Goal: Book appointment/travel/reservation

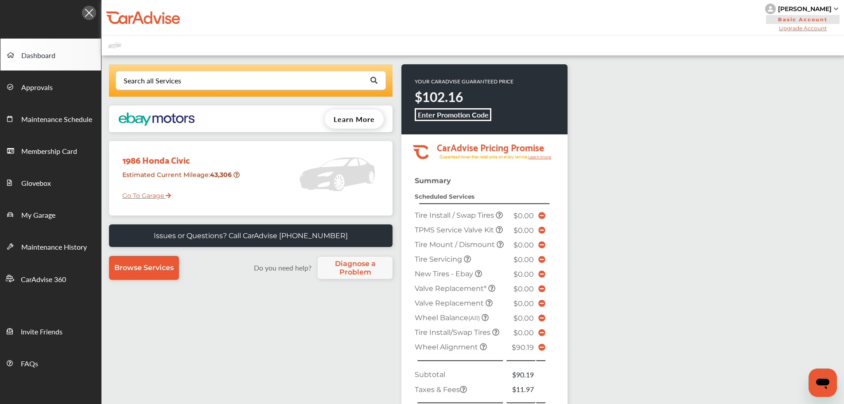
click at [61, 218] on link "My Garage" at bounding box center [50, 214] width 101 height 32
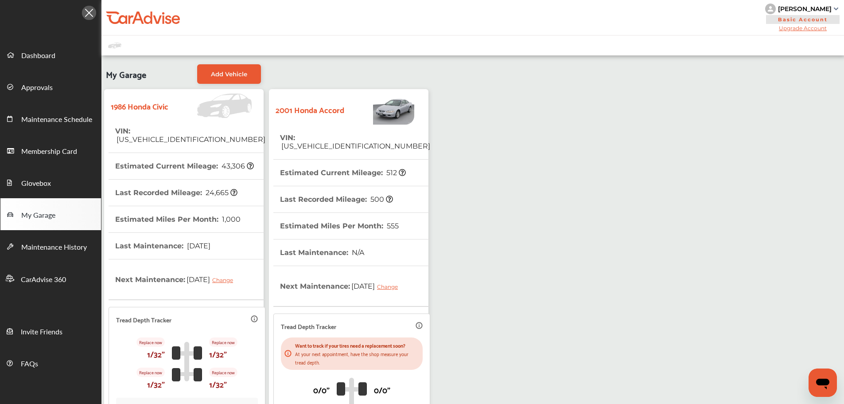
click at [341, 160] on th "Estimated Current Mileage : 512" at bounding box center [343, 173] width 126 height 26
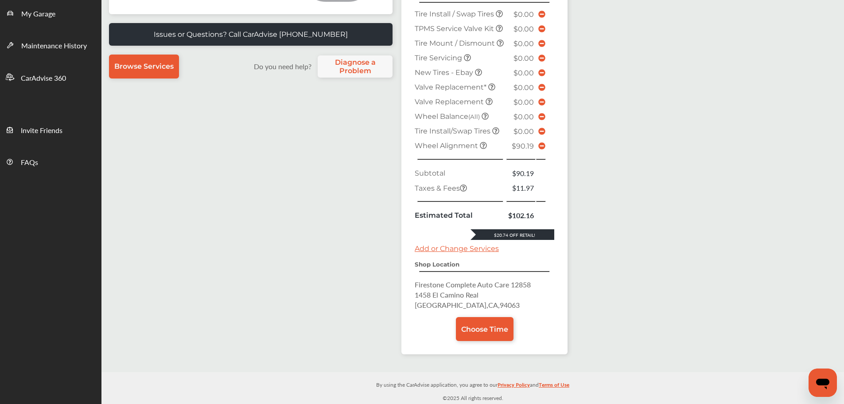
scroll to position [222, 0]
click at [493, 330] on span "Choose Time" at bounding box center [484, 329] width 47 height 8
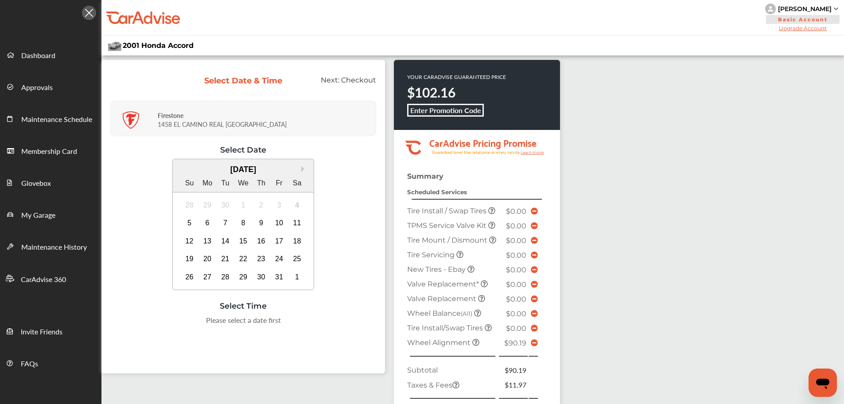
click at [294, 221] on div "11" at bounding box center [297, 223] width 14 height 14
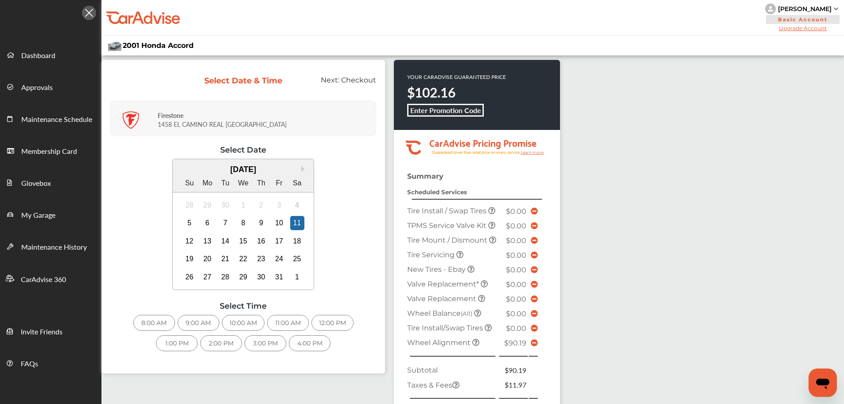
click at [245, 324] on div "10:00 AM" at bounding box center [243, 323] width 43 height 16
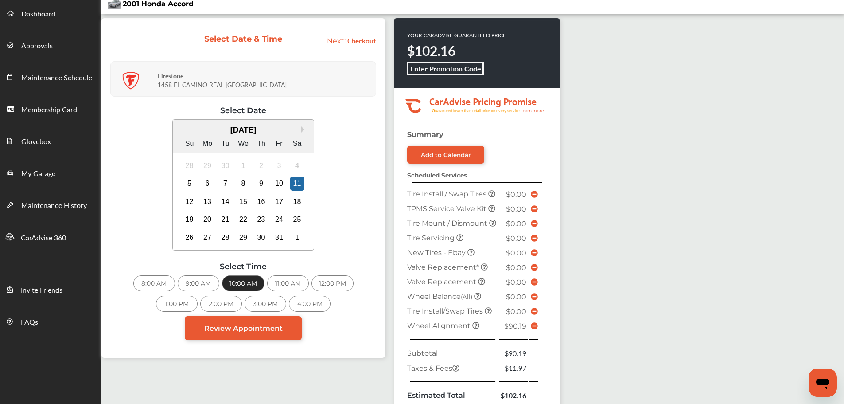
scroll to position [177, 0]
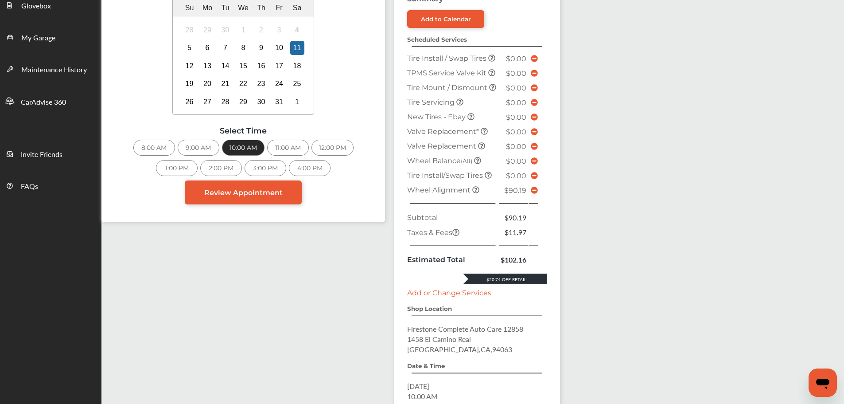
click at [531, 194] on icon at bounding box center [534, 190] width 7 height 7
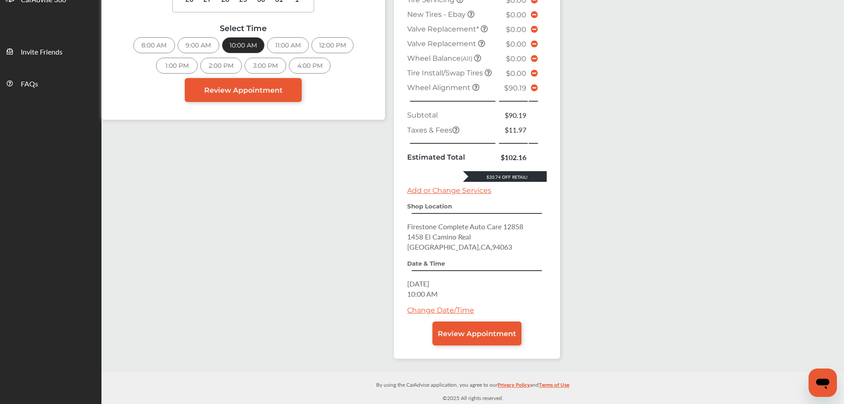
scroll to position [233, 0]
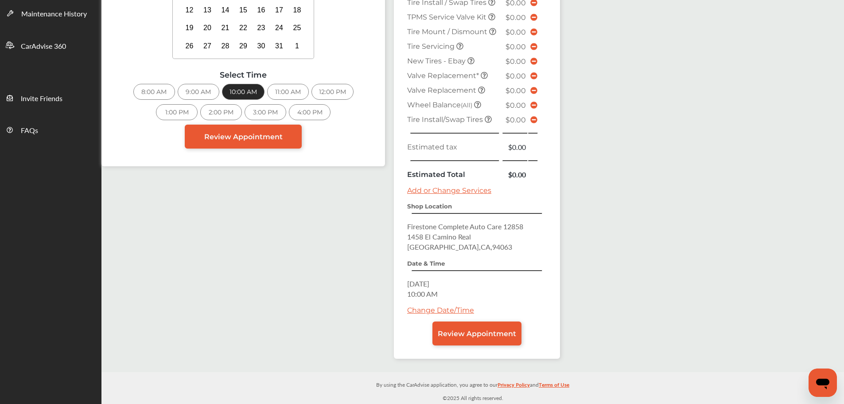
click at [503, 338] on link "Review Appointment" at bounding box center [476, 333] width 89 height 24
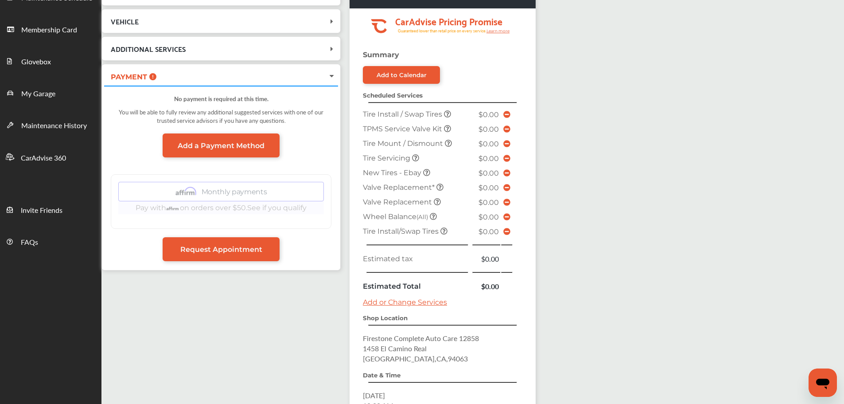
scroll to position [233, 0]
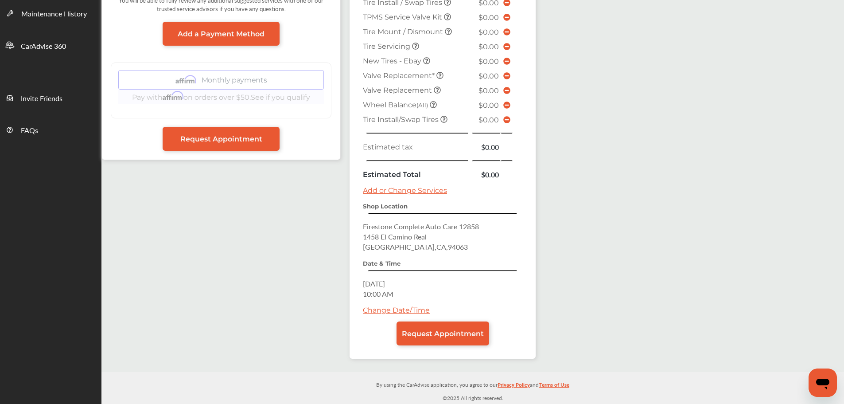
click at [452, 335] on span "Request Appointment" at bounding box center [443, 333] width 82 height 8
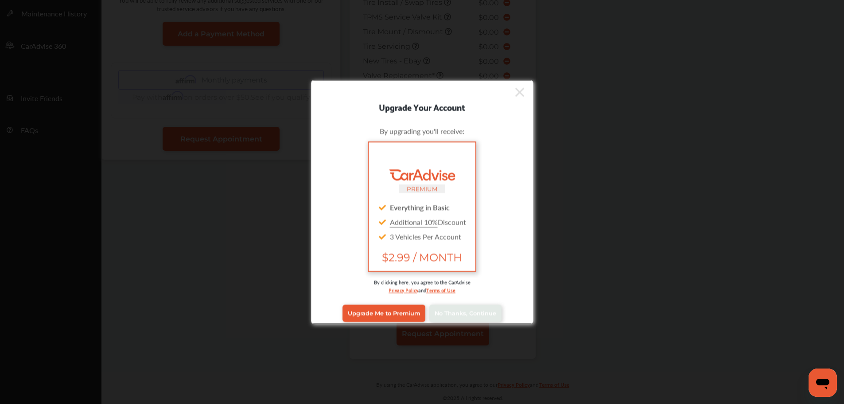
click at [455, 316] on link "No Thanks, Continue" at bounding box center [465, 312] width 72 height 17
